Goal: Task Accomplishment & Management: Use online tool/utility

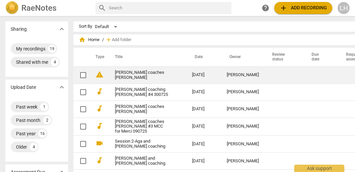
click at [115, 75] on link "[PERSON_NAME] coaches [PERSON_NAME]" at bounding box center [141, 75] width 53 height 10
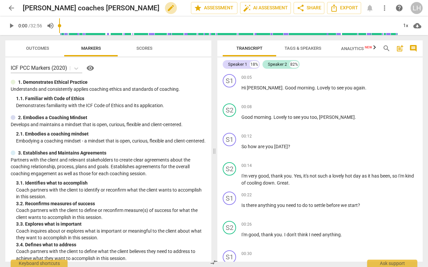
click at [167, 7] on span "edit" at bounding box center [171, 8] width 8 height 8
click at [88, 9] on input "[PERSON_NAME] coaches [PERSON_NAME] #5" at bounding box center [92, 8] width 139 height 13
click at [134, 7] on input "[PERSON_NAME] coaches [PERSON_NAME] session #5" at bounding box center [92, 8] width 139 height 13
type input "[PERSON_NAME] coaches [PERSON_NAME] session #5"
click at [355, 47] on span "Analytics New" at bounding box center [356, 48] width 31 height 5
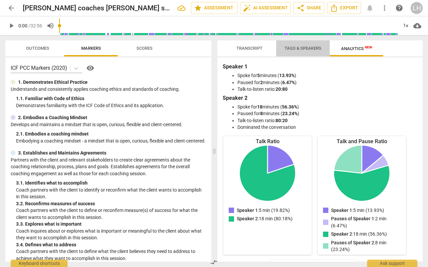
click at [301, 48] on span "Tags & Speakers" at bounding box center [302, 48] width 37 height 5
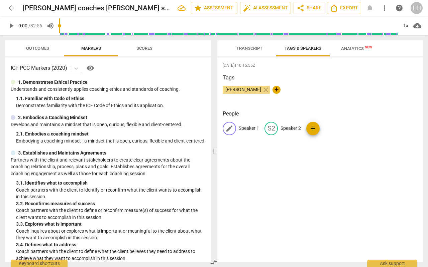
click at [231, 127] on span "edit" at bounding box center [229, 129] width 8 height 8
click at [265, 126] on input "Speaker 1" at bounding box center [265, 128] width 53 height 11
type input "S"
type input "[PERSON_NAME]"
click at [355, 129] on span "add" at bounding box center [356, 129] width 8 height 8
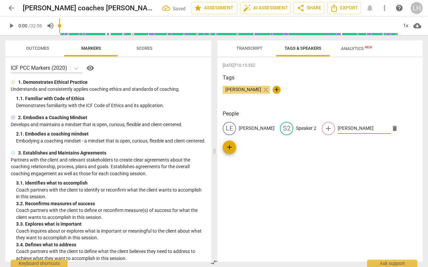
type input "[PERSON_NAME]"
click at [290, 172] on div "[DATE]T10:15:55Z Tags [PERSON_NAME] close + People LE Lesley S2 Speaker 2 add […" at bounding box center [319, 159] width 205 height 204
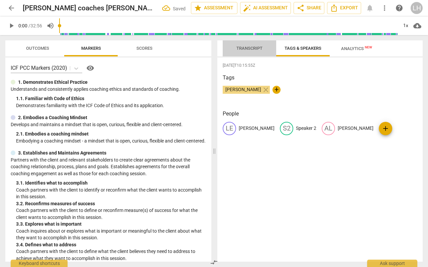
click at [252, 47] on span "Transcript" at bounding box center [249, 48] width 26 height 5
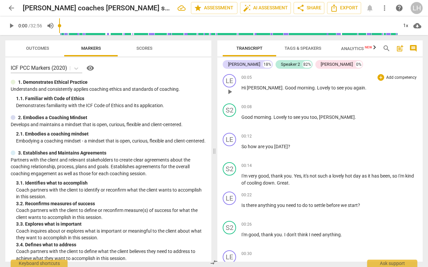
click at [249, 87] on span "[PERSON_NAME]" at bounding box center [265, 87] width 36 height 5
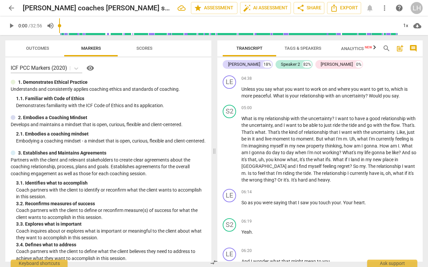
scroll to position [634, 0]
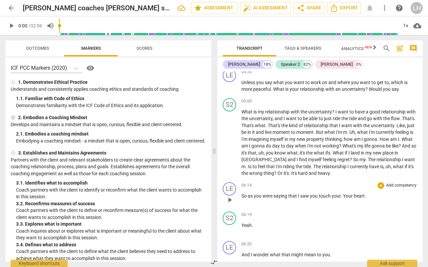
click at [344, 172] on span "Your" at bounding box center [348, 195] width 11 height 5
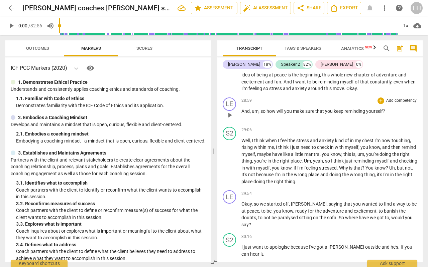
scroll to position [2774, 0]
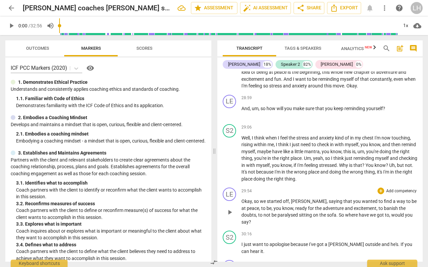
click at [294, 172] on span "[PERSON_NAME]" at bounding box center [309, 201] width 36 height 5
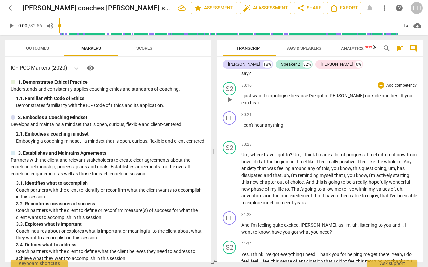
scroll to position [2923, 0]
click at [304, 172] on span "[PERSON_NAME]" at bounding box center [318, 224] width 36 height 5
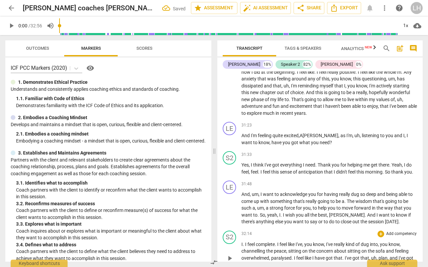
scroll to position [3012, 0]
click at [331, 172] on span "[PERSON_NAME]" at bounding box center [347, 215] width 36 height 5
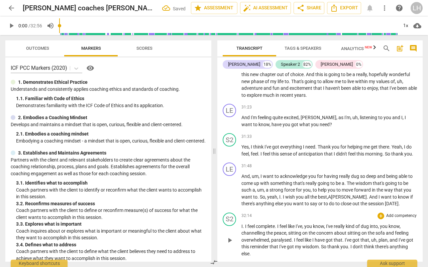
scroll to position [3033, 0]
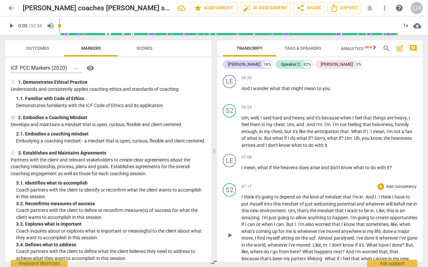
scroll to position [0, 0]
click at [236, 65] on div "[PERSON_NAME]" at bounding box center [244, 64] width 32 height 7
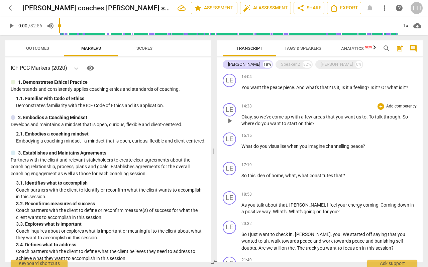
scroll to position [566, 0]
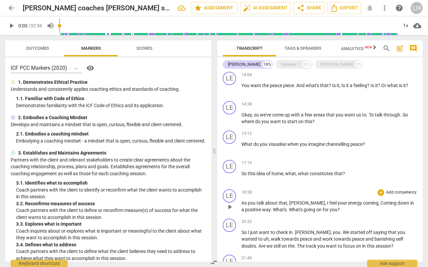
click at [291, 172] on span "[PERSON_NAME]" at bounding box center [307, 202] width 36 height 5
click at [304, 172] on span "[PERSON_NAME]" at bounding box center [313, 232] width 36 height 5
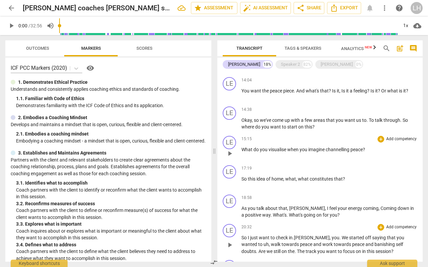
scroll to position [561, 0]
click at [259, 46] on span "Transcript" at bounding box center [249, 48] width 26 height 5
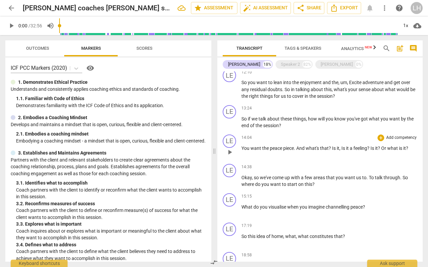
scroll to position [503, 0]
click at [300, 48] on span "Tags & Speakers" at bounding box center [302, 48] width 37 height 5
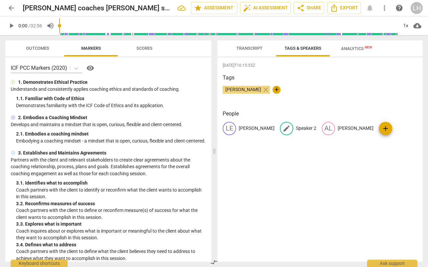
click at [282, 125] on span "edit" at bounding box center [286, 129] width 8 height 8
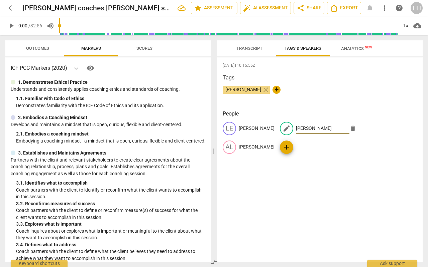
type input "[PERSON_NAME]"
click at [290, 143] on span "add" at bounding box center [286, 147] width 8 height 8
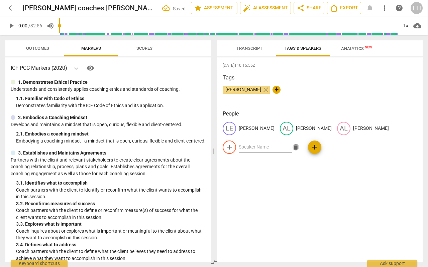
click at [299, 144] on span "delete" at bounding box center [295, 147] width 7 height 7
click at [339, 129] on span "edit" at bounding box center [343, 129] width 8 height 8
click at [299, 144] on span "delete" at bounding box center [295, 147] width 7 height 7
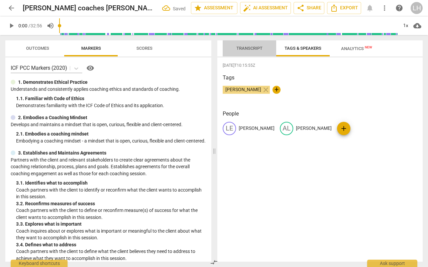
click at [251, 45] on span "Transcript" at bounding box center [249, 48] width 42 height 9
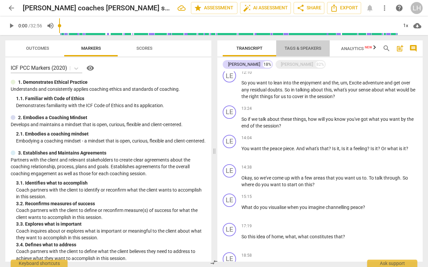
click at [309, 45] on span "Tags & Speakers" at bounding box center [302, 48] width 53 height 9
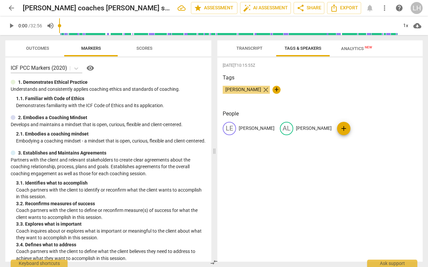
click at [262, 90] on span "close" at bounding box center [266, 90] width 8 height 8
click at [237, 43] on button "Transcript" at bounding box center [249, 48] width 53 height 16
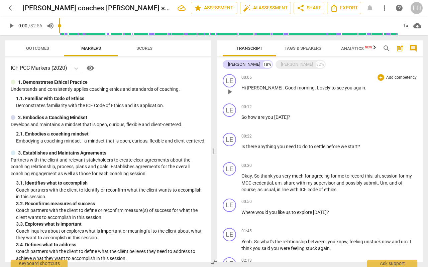
scroll to position [0, 0]
click at [275, 64] on div "[PERSON_NAME] 82%" at bounding box center [300, 64] width 50 height 9
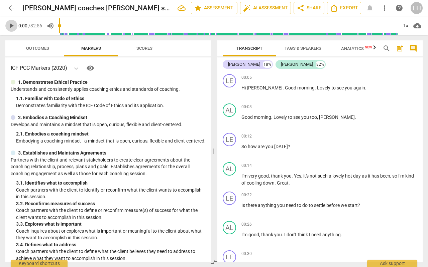
click at [14, 27] on span "play_arrow" at bounding box center [11, 26] width 8 height 8
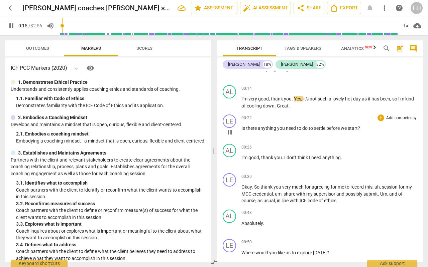
scroll to position [84, 0]
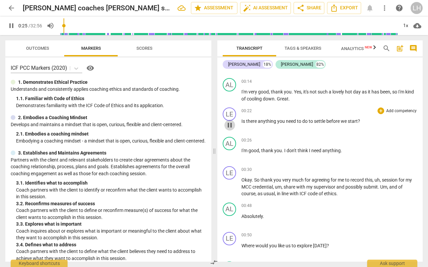
click at [230, 121] on button "pause" at bounding box center [229, 125] width 11 height 11
click at [288, 99] on span "Great" at bounding box center [283, 98] width 12 height 5
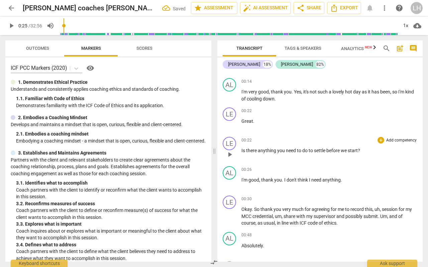
click at [241, 152] on div "play_arrow pause" at bounding box center [232, 154] width 17 height 9
click at [242, 152] on span "Is" at bounding box center [243, 150] width 5 height 5
click at [13, 25] on span "play_arrow" at bounding box center [11, 26] width 8 height 8
click at [9, 28] on span "pause" at bounding box center [11, 26] width 8 height 8
click at [241, 152] on span "Is" at bounding box center [243, 150] width 5 height 5
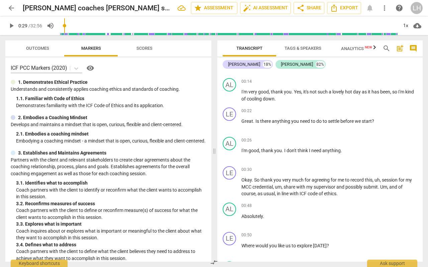
click at [12, 26] on span "play_arrow" at bounding box center [11, 26] width 8 height 8
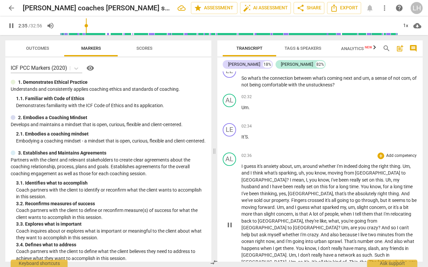
scroll to position [410, 0]
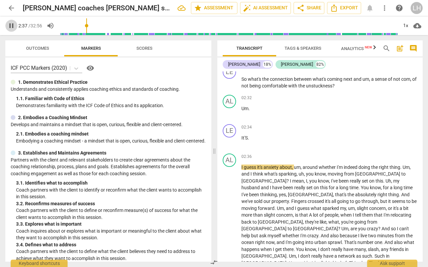
click at [12, 25] on span "pause" at bounding box center [11, 26] width 8 height 8
type input "157"
click at [242, 137] on span "It'S" at bounding box center [244, 137] width 6 height 5
click at [241, 167] on div "play_arrow pause" at bounding box center [232, 226] width 17 height 118
click at [241, 165] on span "I" at bounding box center [242, 167] width 2 height 5
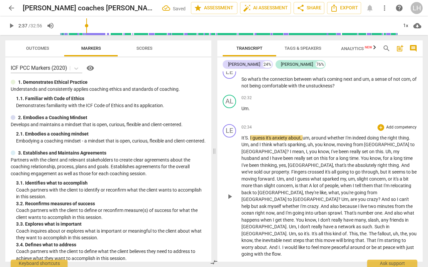
click at [248, 135] on span "." at bounding box center [249, 137] width 2 height 5
click at [241, 138] on div "play_arrow pause" at bounding box center [232, 197] width 17 height 118
click at [241, 137] on span "It's" at bounding box center [244, 137] width 7 height 5
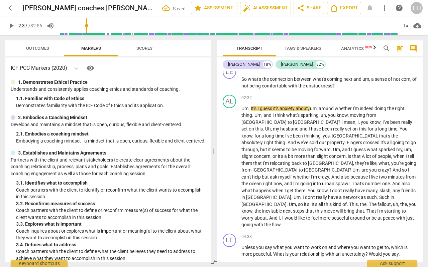
click at [9, 23] on span "play_arrow" at bounding box center [11, 26] width 8 height 8
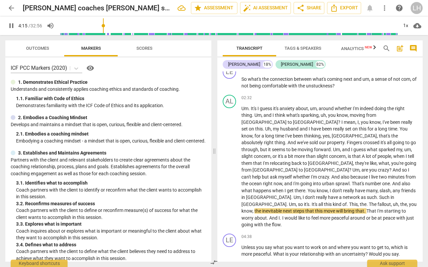
click at [6, 26] on span "pause" at bounding box center [11, 26] width 12 height 8
type input "255"
click at [294, 172] on p "Um . It's I guess it's anxiety about , um , around whether I'm indeed doing the…" at bounding box center [329, 166] width 176 height 123
click at [355, 172] on span "The" at bounding box center [373, 204] width 9 height 5
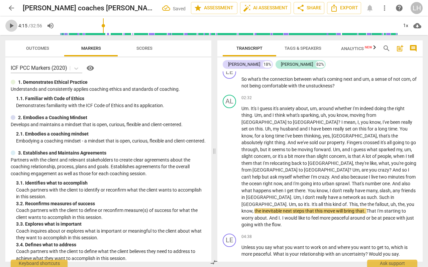
click at [11, 25] on span "play_arrow" at bounding box center [11, 26] width 8 height 8
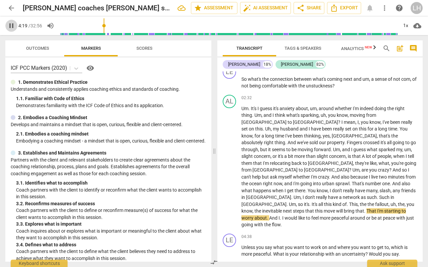
click at [11, 25] on span "pause" at bounding box center [11, 26] width 8 height 8
type input "260"
click at [355, 172] on span "That" at bounding box center [371, 210] width 11 height 5
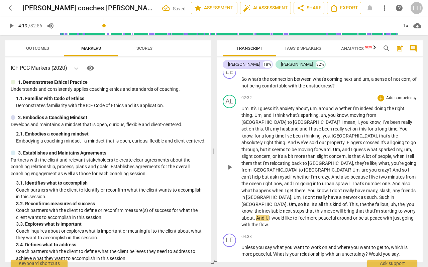
click at [265, 172] on span "And" at bounding box center [260, 218] width 9 height 5
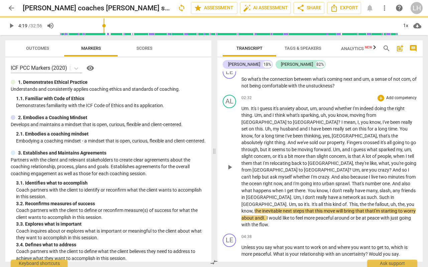
click at [266, 172] on span "." at bounding box center [265, 218] width 2 height 5
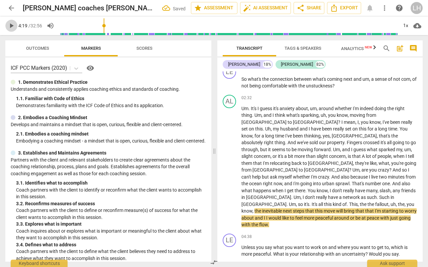
click at [12, 24] on span "play_arrow" at bounding box center [11, 26] width 8 height 8
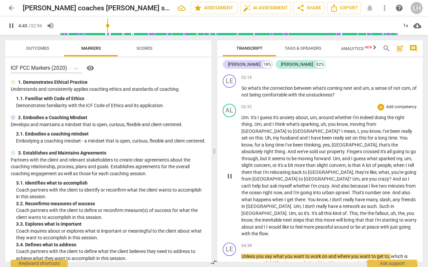
scroll to position [414, 0]
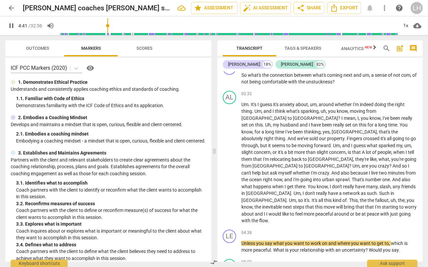
click at [10, 25] on span "pause" at bounding box center [11, 26] width 8 height 8
type input "282"
click at [255, 172] on span "Unless" at bounding box center [248, 243] width 15 height 5
click at [13, 27] on span "play_arrow" at bounding box center [11, 26] width 8 height 8
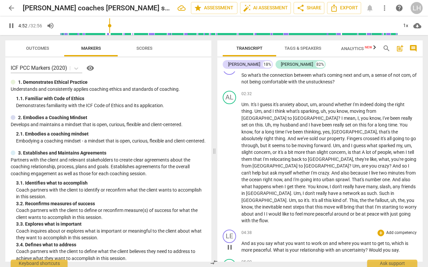
click at [278, 172] on span "What" at bounding box center [279, 250] width 12 height 5
click at [11, 24] on span "pause" at bounding box center [11, 26] width 8 height 8
type input "294"
click at [278, 172] on span "What" at bounding box center [279, 250] width 12 height 5
click at [276, 172] on span "What" at bounding box center [279, 250] width 12 height 5
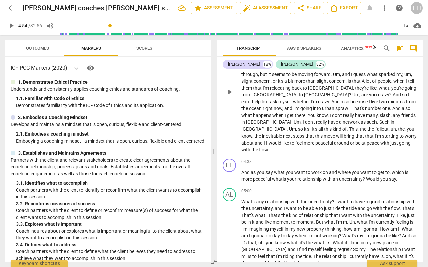
scroll to position [485, 0]
click at [355, 172] on span "Would" at bounding box center [373, 178] width 14 height 5
click at [355, 169] on p "And as you say what you want to work on and where you want to get to , which is…" at bounding box center [329, 176] width 176 height 14
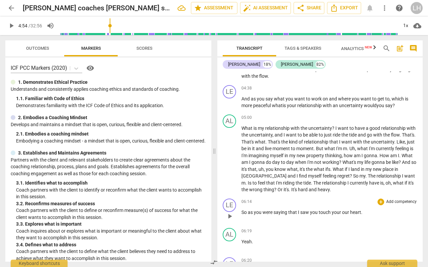
scroll to position [557, 0]
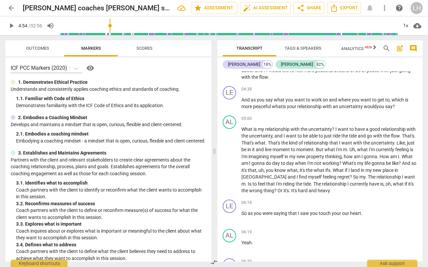
click at [14, 27] on span "play_arrow" at bounding box center [11, 26] width 8 height 8
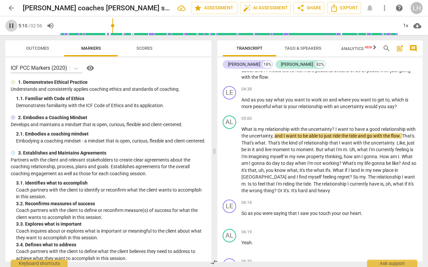
drag, startPoint x: 11, startPoint y: 30, endPoint x: 11, endPoint y: 27, distance: 3.4
click at [11, 27] on button "pause" at bounding box center [11, 26] width 12 height 12
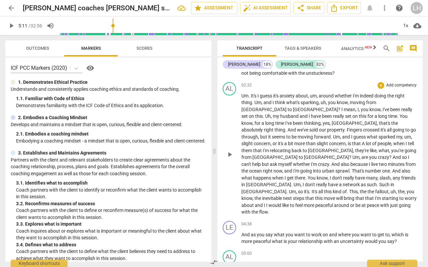
scroll to position [422, 0]
click at [10, 26] on span "play_arrow" at bounding box center [11, 26] width 8 height 8
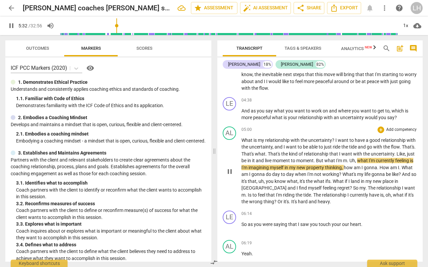
scroll to position [0, 0]
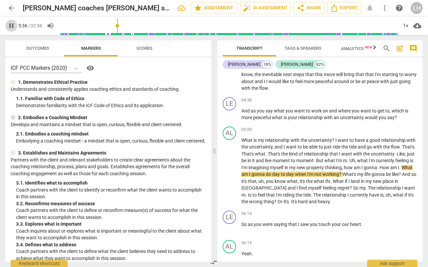
click at [10, 26] on span "pause" at bounding box center [11, 26] width 8 height 8
type input "337"
click at [355, 165] on span "How" at bounding box center [384, 167] width 11 height 5
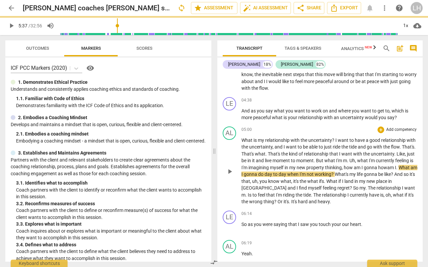
click at [355, 165] on span "What" at bounding box center [404, 167] width 12 height 5
click at [10, 27] on span "play_arrow" at bounding box center [11, 26] width 8 height 8
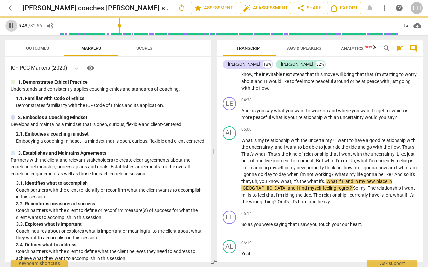
click at [8, 26] on span "pause" at bounding box center [11, 26] width 8 height 8
type input "349"
click at [326, 172] on span "." at bounding box center [325, 181] width 2 height 5
click at [337, 172] on span "What" at bounding box center [331, 181] width 12 height 5
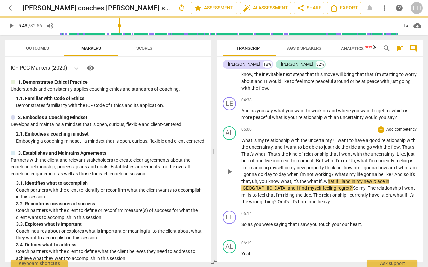
click at [355, 172] on span "The" at bounding box center [372, 187] width 9 height 5
click at [13, 24] on span "play_arrow" at bounding box center [11, 26] width 8 height 8
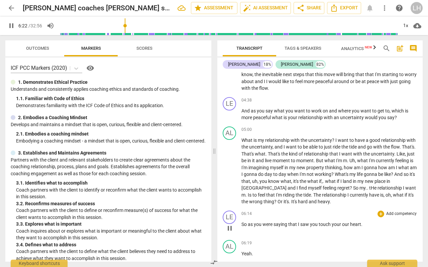
click at [342, 172] on span "our" at bounding box center [346, 224] width 8 height 5
type input "384"
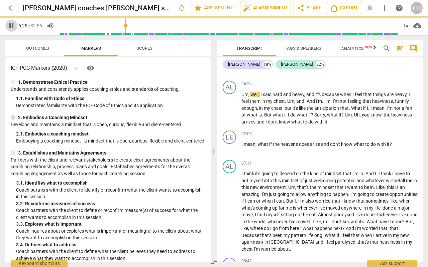
click at [12, 22] on span "pause" at bounding box center [11, 26] width 8 height 8
type input "386"
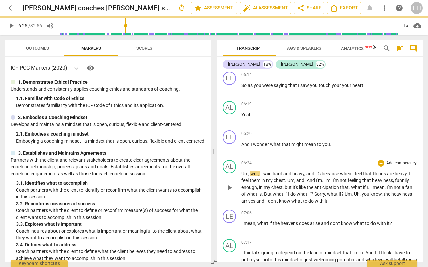
scroll to position [681, 0]
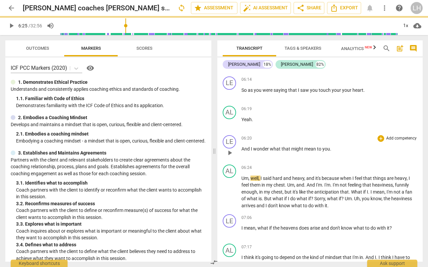
click at [241, 146] on span "And" at bounding box center [245, 148] width 9 height 5
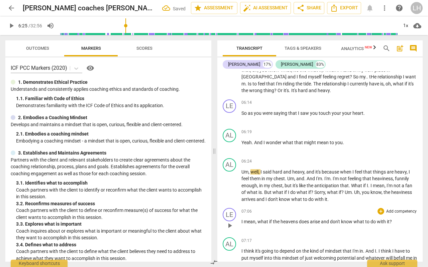
scroll to position [652, 0]
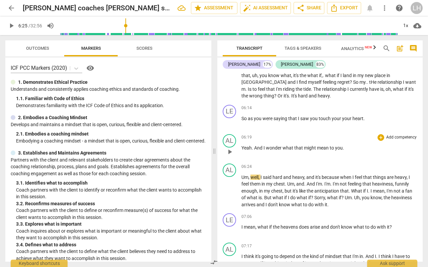
click at [254, 145] on span "And" at bounding box center [258, 147] width 9 height 5
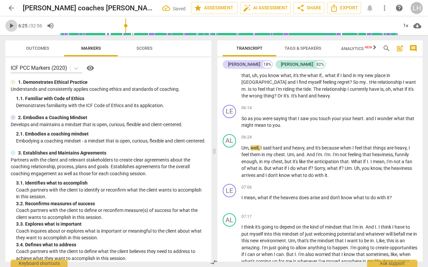
click at [7, 25] on span "play_arrow" at bounding box center [11, 26] width 8 height 8
click at [10, 23] on span "pause" at bounding box center [11, 26] width 8 height 8
type input "404"
click at [355, 159] on span "What" at bounding box center [357, 161] width 12 height 5
click at [355, 159] on span "I" at bounding box center [369, 161] width 2 height 5
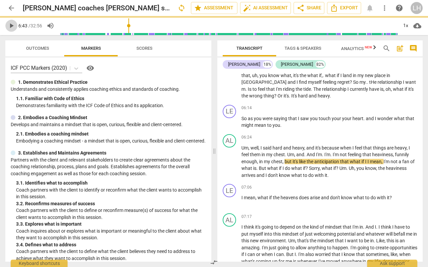
click at [13, 26] on span "play_arrow" at bounding box center [11, 26] width 8 height 8
click at [13, 26] on span "pause" at bounding box center [11, 26] width 8 height 8
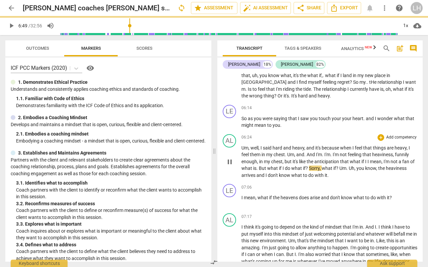
type input "410"
click at [259, 166] on span "." at bounding box center [257, 168] width 2 height 5
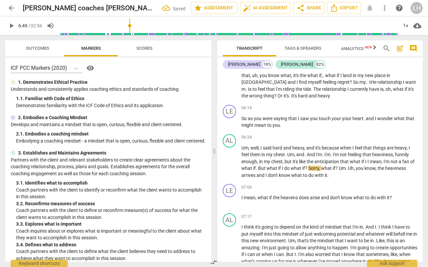
click at [12, 26] on span "play_arrow" at bounding box center [11, 26] width 8 height 8
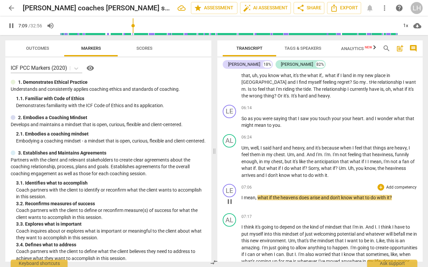
click at [230, 172] on span "pause" at bounding box center [230, 202] width 8 height 8
type input "429"
click at [259, 172] on span "what" at bounding box center [263, 197] width 12 height 5
click at [13, 24] on span "play_arrow" at bounding box center [11, 26] width 8 height 8
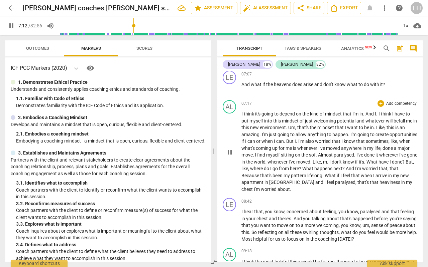
scroll to position [768, 0]
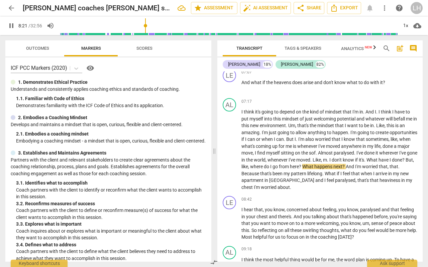
click at [12, 24] on span "pause" at bounding box center [11, 26] width 8 height 8
type input "502"
click at [329, 157] on span "." at bounding box center [328, 159] width 2 height 5
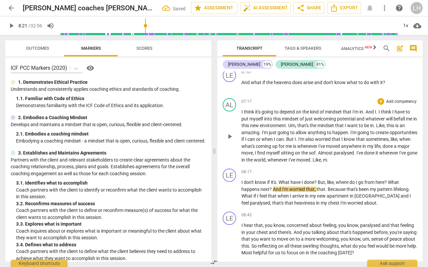
click at [327, 157] on span "m" at bounding box center [325, 159] width 4 height 5
click at [355, 139] on p "I think it's going to depend on the kind of mindset that I'm in . And I . I thi…" at bounding box center [329, 136] width 176 height 55
click at [242, 172] on span "I" at bounding box center [242, 182] width 2 height 5
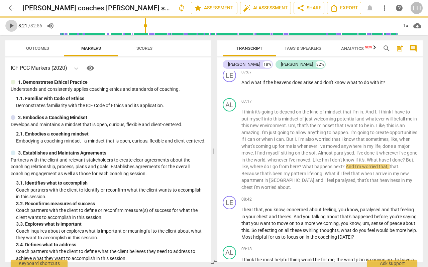
click at [14, 23] on span "play_arrow" at bounding box center [11, 26] width 8 height 8
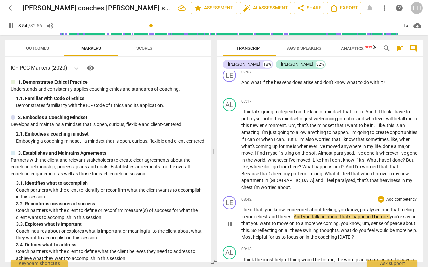
click at [296, 172] on span "And" at bounding box center [297, 216] width 9 height 5
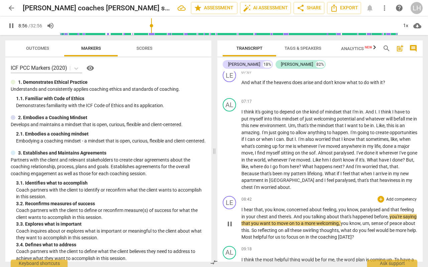
type input "536"
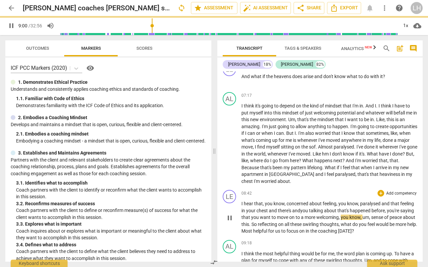
scroll to position [778, 0]
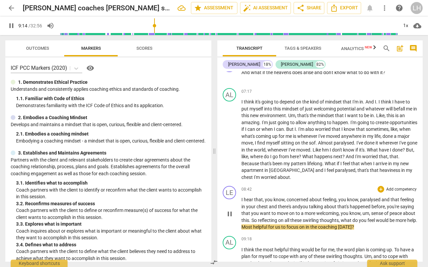
click at [253, 172] on span "Most" at bounding box center [247, 227] width 12 height 5
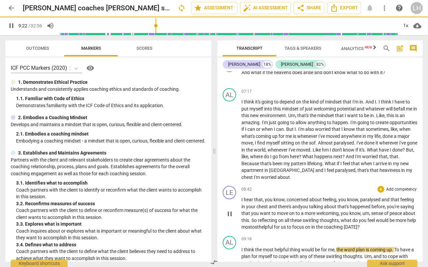
click at [259, 172] on span "ost" at bounding box center [255, 227] width 7 height 5
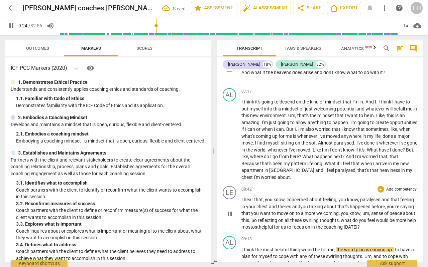
click at [259, 172] on span "ost" at bounding box center [255, 227] width 7 height 5
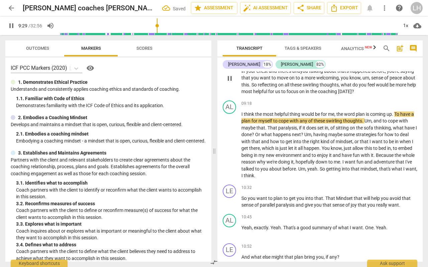
scroll to position [917, 0]
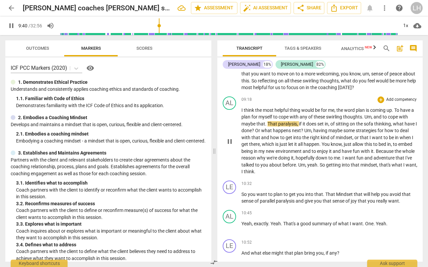
click at [269, 121] on span "That" at bounding box center [272, 123] width 11 height 5
type input "582"
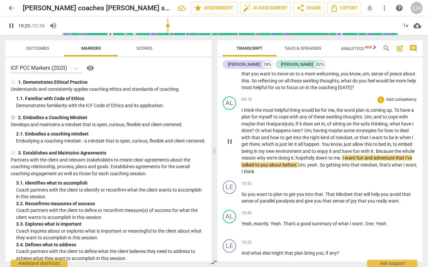
click at [342, 155] on span "." at bounding box center [341, 157] width 2 height 5
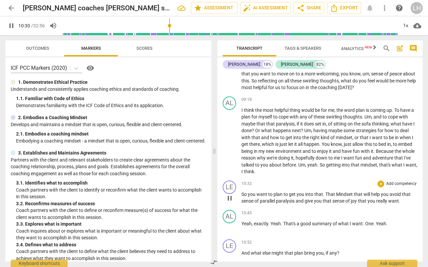
click at [326, 172] on span "That" at bounding box center [330, 194] width 11 height 5
type input "632"
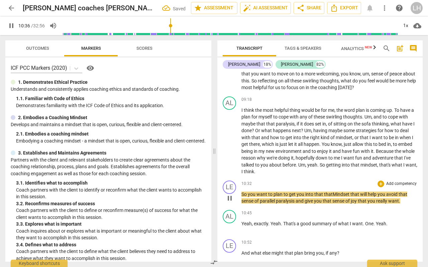
click at [271, 172] on span "to" at bounding box center [270, 194] width 5 height 5
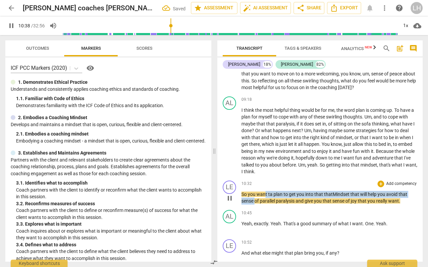
click at [254, 172] on p "So you want ta plan to get you into that t hat Mindset that will help you avoid…" at bounding box center [329, 198] width 176 height 14
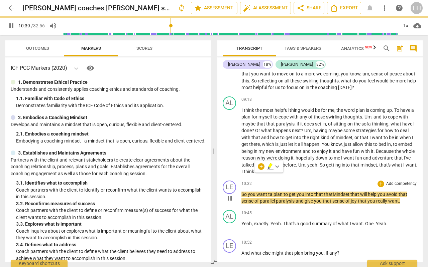
click at [306, 172] on p "So you want ta plan to get you into that t hat Mindset that will help you avoid…" at bounding box center [329, 198] width 176 height 14
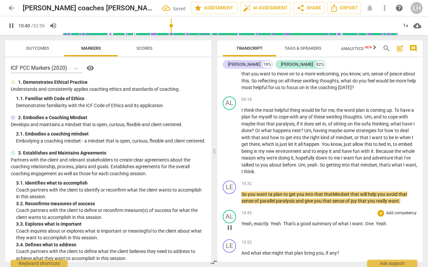
click at [307, 172] on span "good" at bounding box center [306, 223] width 12 height 5
click at [311, 172] on div "AL play_arrow pause 10:45 + Add competency keyboard_arrow_right Yeah , exactly …" at bounding box center [319, 221] width 205 height 29
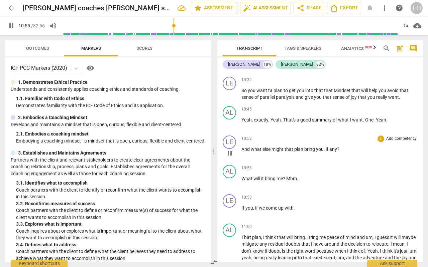
scroll to position [1021, 0]
click at [8, 23] on span "pause" at bounding box center [11, 26] width 8 height 8
type input "663"
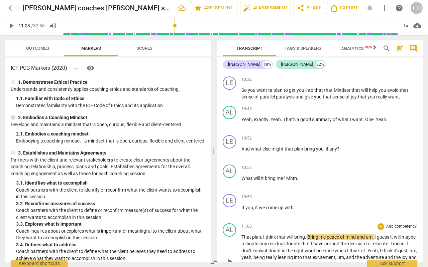
click at [243, 172] on span "That" at bounding box center [246, 237] width 11 height 5
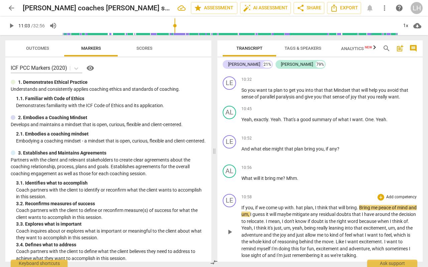
click at [295, 172] on span "." at bounding box center [294, 207] width 2 height 5
click at [254, 146] on span "what" at bounding box center [257, 148] width 12 height 5
click at [11, 26] on span "play_arrow" at bounding box center [11, 26] width 8 height 8
click at [8, 21] on button "pause" at bounding box center [11, 26] width 12 height 12
click at [279, 172] on span "me" at bounding box center [279, 178] width 6 height 5
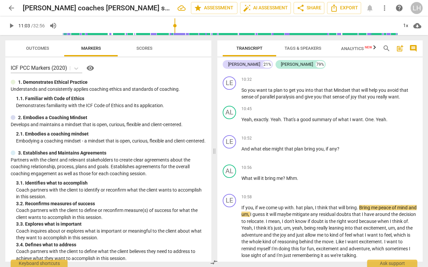
click at [175, 25] on input "range" at bounding box center [230, 25] width 336 height 21
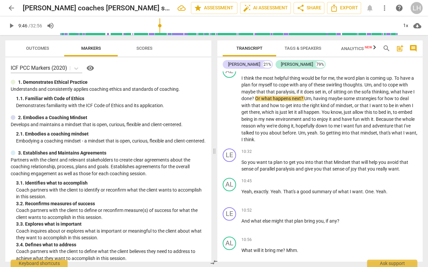
click at [162, 25] on input "range" at bounding box center [228, 25] width 338 height 21
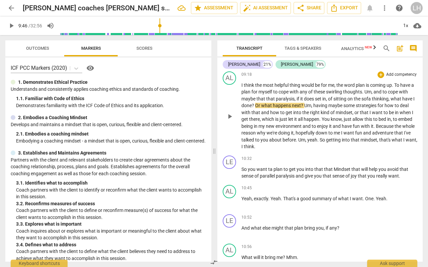
scroll to position [948, 0]
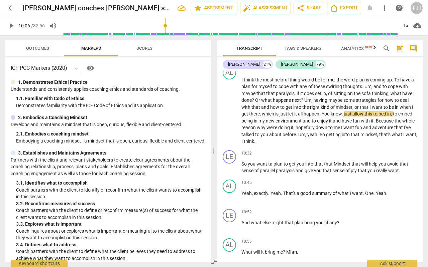
drag, startPoint x: 160, startPoint y: 25, endPoint x: 166, endPoint y: 26, distance: 5.7
click at [166, 26] on input "range" at bounding box center [230, 25] width 336 height 21
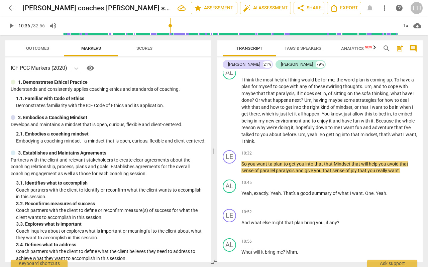
drag, startPoint x: 167, startPoint y: 25, endPoint x: 171, endPoint y: 25, distance: 3.7
click at [171, 25] on input "range" at bounding box center [230, 25] width 336 height 21
click at [11, 27] on span "play_arrow" at bounding box center [11, 26] width 8 height 8
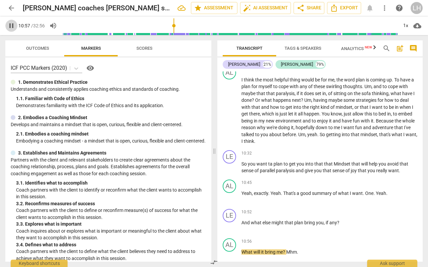
click at [12, 25] on span "pause" at bounding box center [11, 26] width 8 height 8
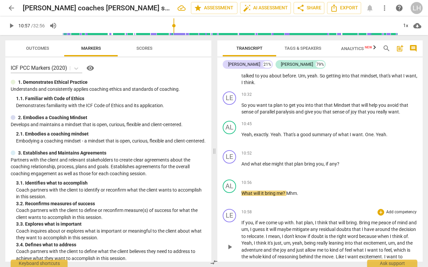
scroll to position [1007, 0]
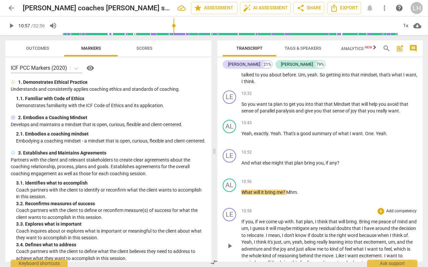
click at [242, 172] on span "If" at bounding box center [243, 221] width 4 height 5
click at [241, 172] on div "play_arrow pause" at bounding box center [232, 247] width 17 height 50
click at [240, 172] on div "play_arrow pause" at bounding box center [232, 247] width 17 height 50
click at [242, 172] on span "If" at bounding box center [243, 221] width 4 height 5
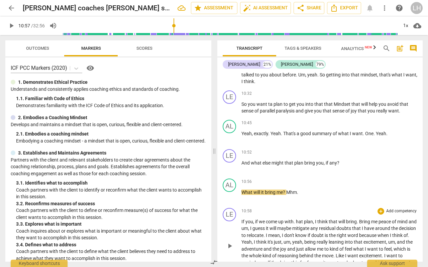
click at [241, 172] on span "If" at bounding box center [243, 221] width 4 height 5
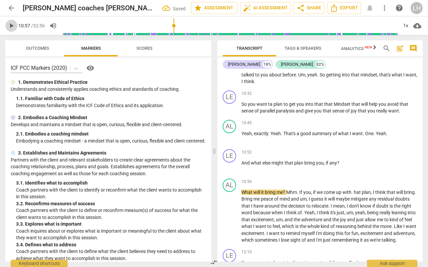
click at [12, 24] on span "play_arrow" at bounding box center [11, 26] width 8 height 8
click at [6, 25] on span "pause" at bounding box center [11, 26] width 12 height 8
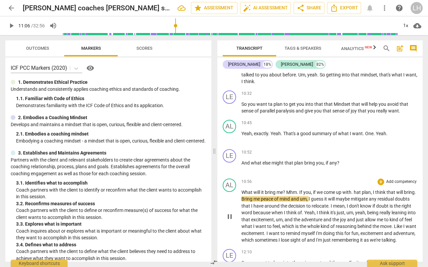
type input "667"
click at [287, 172] on span "Mhm" at bounding box center [291, 192] width 11 height 5
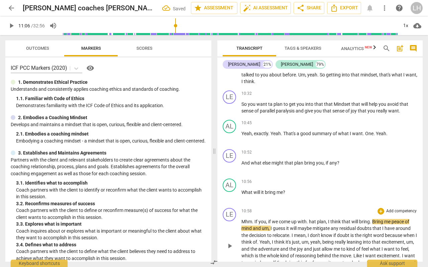
click at [310, 172] on span "hat" at bounding box center [313, 221] width 8 height 5
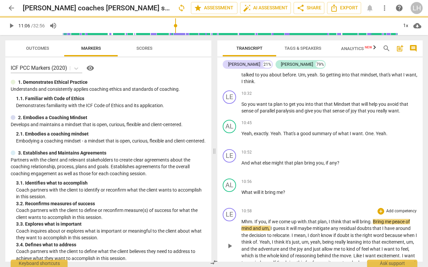
click at [328, 172] on span "," at bounding box center [327, 221] width 2 height 5
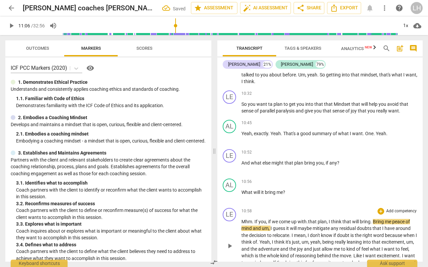
click at [329, 172] on span "I" at bounding box center [329, 221] width 2 height 5
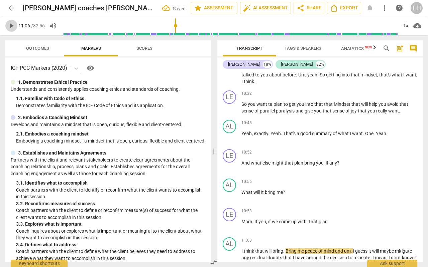
click at [11, 26] on span "play_arrow" at bounding box center [11, 26] width 8 height 8
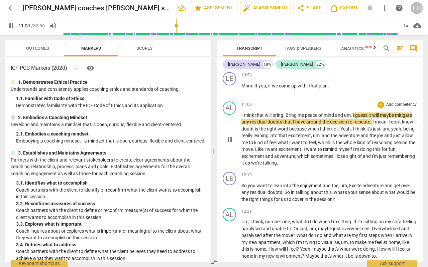
scroll to position [1143, 0]
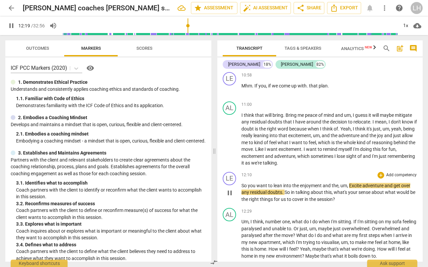
click at [230, 172] on span "pause" at bounding box center [230, 193] width 8 height 8
click at [9, 26] on span "play_arrow" at bounding box center [11, 26] width 8 height 8
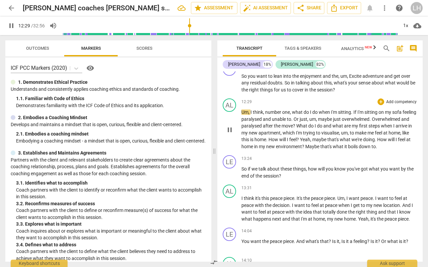
scroll to position [1258, 0]
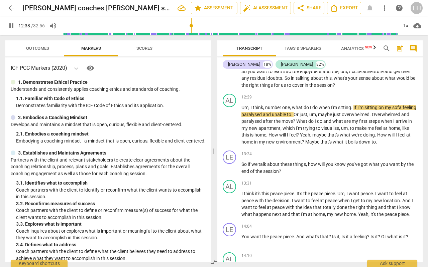
click at [9, 31] on div "pause 12:38 / 32:56 volume_up 1x cloud_download" at bounding box center [213, 25] width 417 height 19
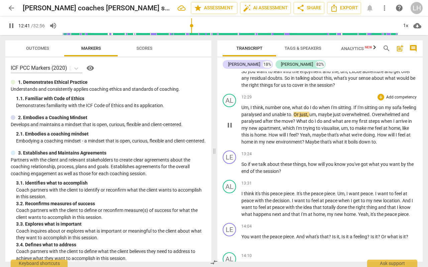
click at [355, 105] on span "If" at bounding box center [355, 107] width 4 height 5
type input "763"
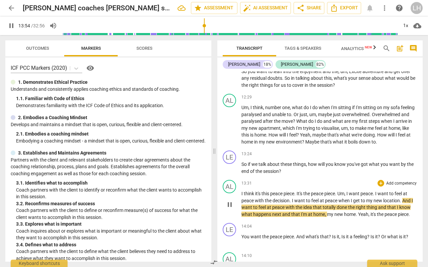
click at [321, 172] on span "that" at bounding box center [318, 207] width 10 height 5
type input "836"
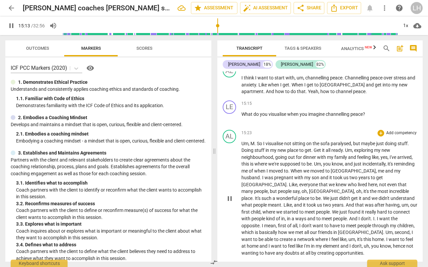
scroll to position [1520, 0]
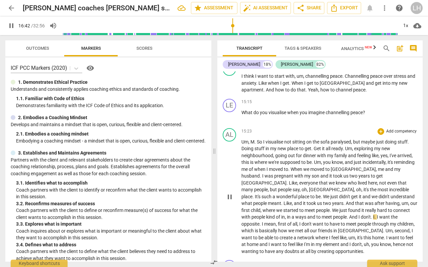
click at [355, 172] on p "Um , M . So I visualise not sitting on the sofa paralysed , but maybe just doin…" at bounding box center [329, 197] width 176 height 117
click at [307, 172] on span "ways" at bounding box center [301, 217] width 12 height 5
type input "1004"
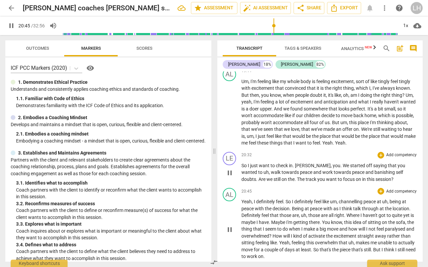
scroll to position [1965, 0]
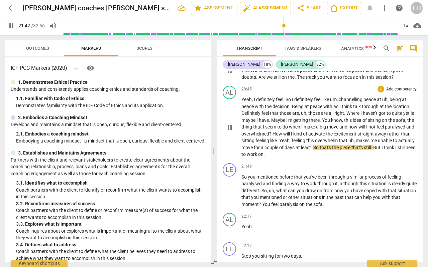
click at [289, 138] on span "Yeah" at bounding box center [284, 140] width 10 height 5
type input "1305"
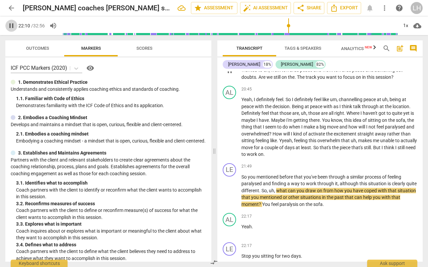
click at [9, 22] on span "pause" at bounding box center [11, 26] width 8 height 8
type input "1331"
click at [274, 172] on span "uh" at bounding box center [271, 190] width 5 height 5
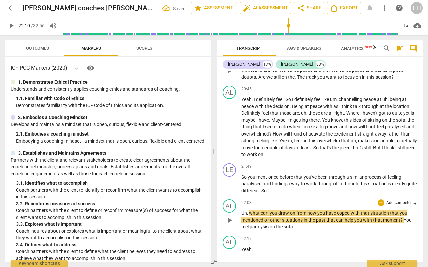
click at [250, 172] on span "what" at bounding box center [255, 213] width 12 height 5
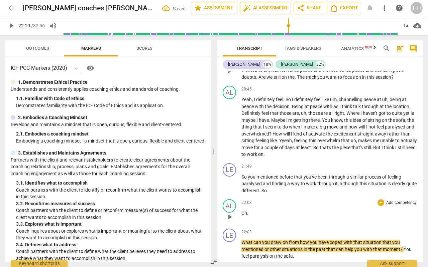
click at [251, 172] on p "Uh ." at bounding box center [329, 213] width 176 height 7
click at [11, 25] on span "play_arrow" at bounding box center [11, 26] width 8 height 8
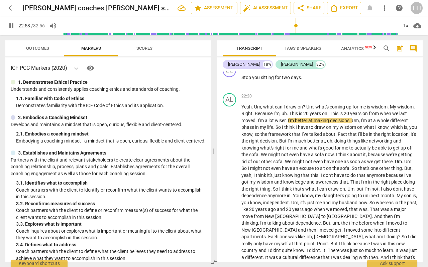
scroll to position [2196, 0]
click at [267, 172] on span "dependence" at bounding box center [254, 195] width 26 height 5
type input "1459"
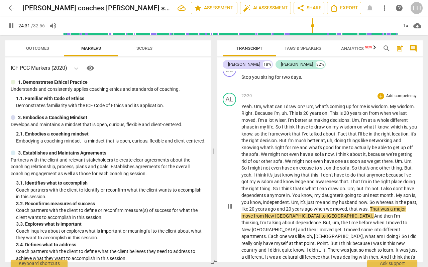
click at [355, 172] on span "That" at bounding box center [375, 208] width 11 height 5
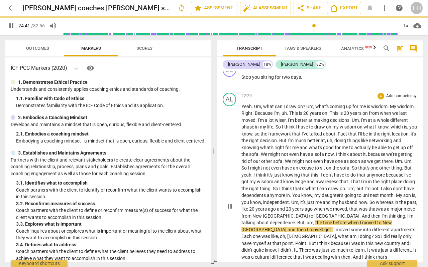
click at [304, 172] on span "But" at bounding box center [300, 222] width 7 height 5
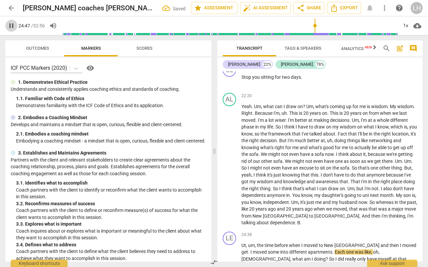
click at [8, 28] on span "pause" at bounding box center [11, 26] width 8 height 8
type input "1488"
click at [241, 172] on span "Ut" at bounding box center [243, 245] width 5 height 5
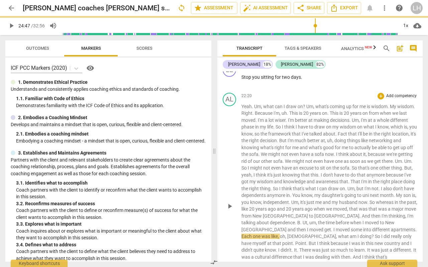
click at [307, 172] on span "Ut" at bounding box center [304, 222] width 5 height 5
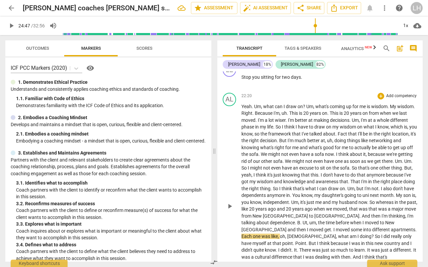
click at [309, 172] on span "," at bounding box center [308, 222] width 2 height 5
click at [10, 24] on span "play_arrow" at bounding box center [11, 26] width 8 height 8
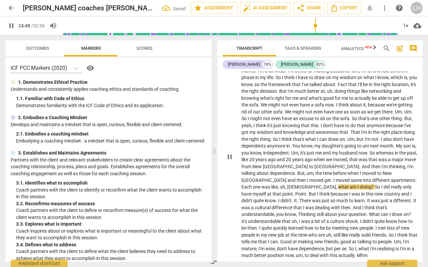
scroll to position [2251, 0]
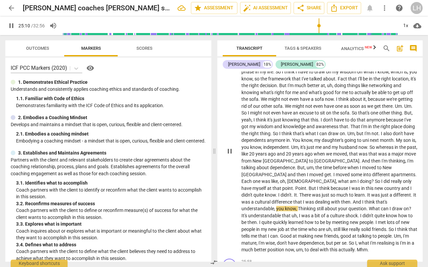
click at [355, 172] on span "It" at bounding box center [414, 194] width 3 height 5
type input "1511"
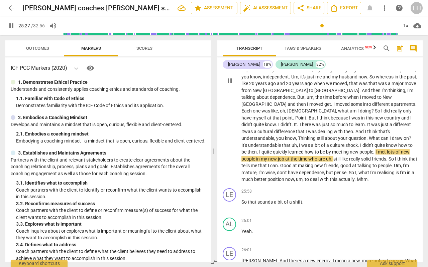
scroll to position [2338, 0]
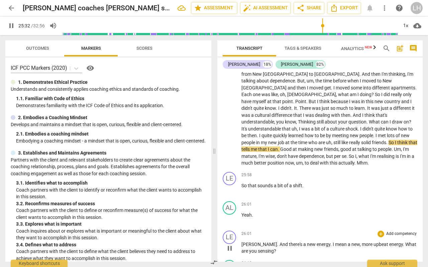
click at [242, 172] on span "[PERSON_NAME]" at bounding box center [259, 244] width 36 height 5
click at [243, 172] on span "[PERSON_NAME]" at bounding box center [259, 244] width 36 height 5
type input "1536"
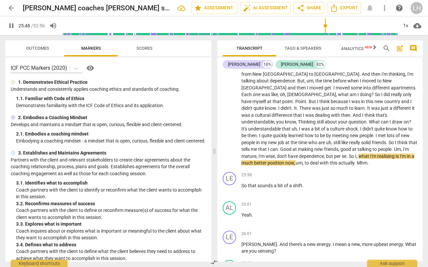
click at [324, 154] on span "," at bounding box center [325, 156] width 2 height 5
type input "1550"
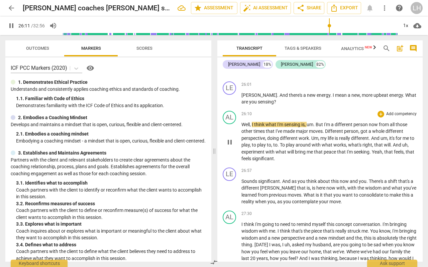
scroll to position [2490, 0]
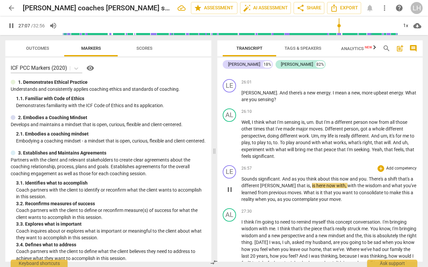
click at [355, 172] on span "There's" at bounding box center [376, 178] width 15 height 5
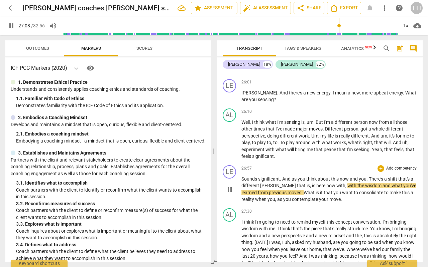
click at [355, 172] on span "There's" at bounding box center [376, 178] width 15 height 5
type input "1632"
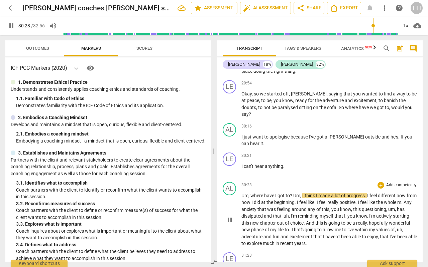
scroll to position [2872, 0]
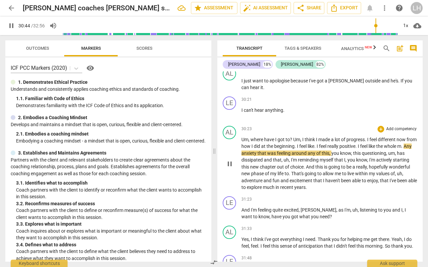
click at [355, 144] on span "Any" at bounding box center [407, 146] width 8 height 5
type input "1846"
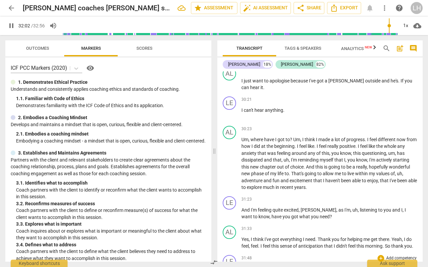
type input "1923"
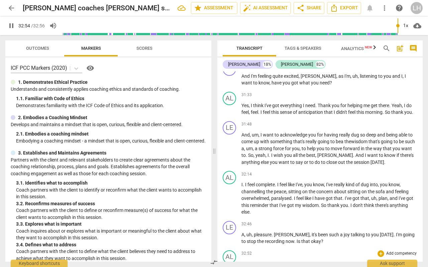
scroll to position [3006, 0]
type input "1976"
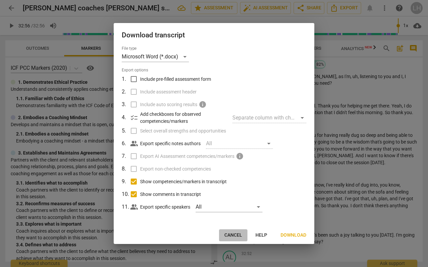
click at [240, 172] on span "Cancel" at bounding box center [233, 235] width 18 height 7
